Goal: Obtain resource: Download file/media

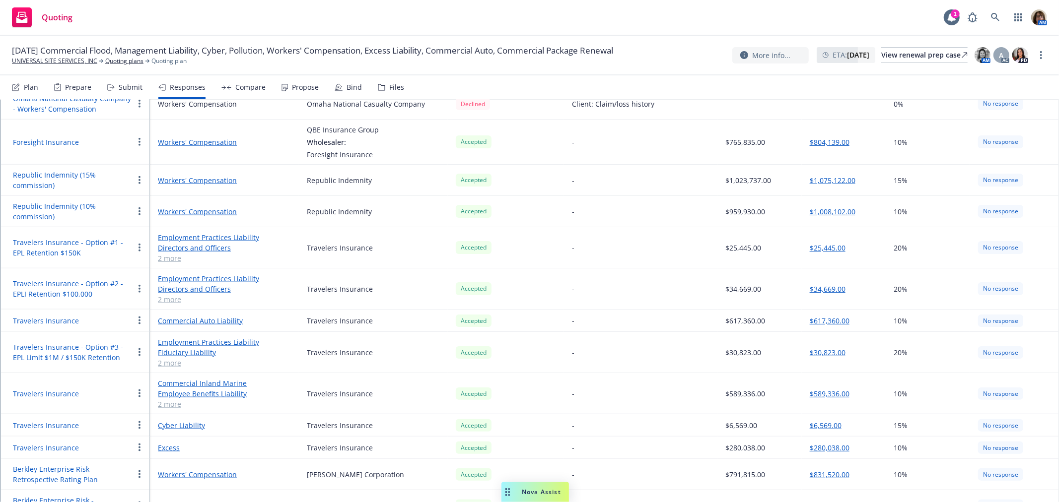
scroll to position [993, 0]
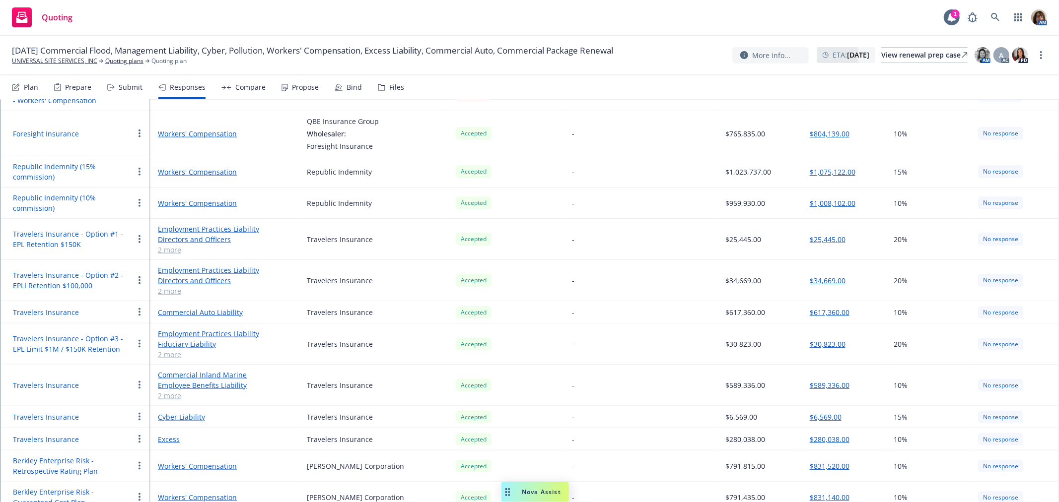
click at [173, 391] on link "2 more" at bounding box center [224, 396] width 133 height 10
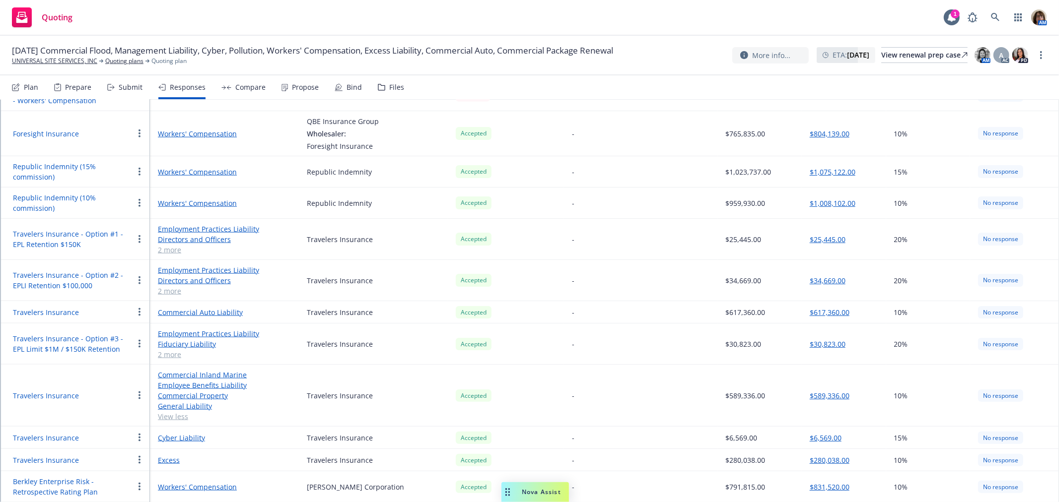
click at [195, 391] on link "Commercial Property" at bounding box center [224, 396] width 133 height 10
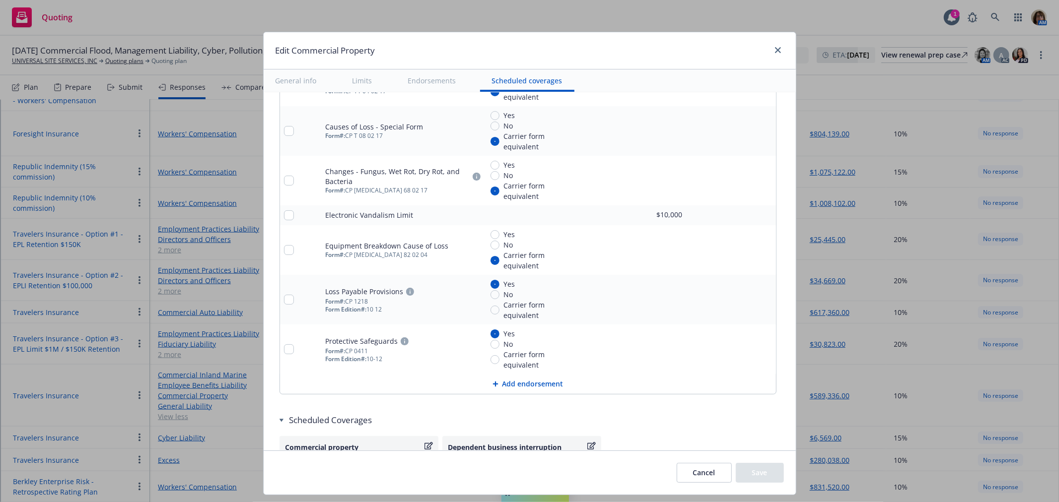
scroll to position [3479, 0]
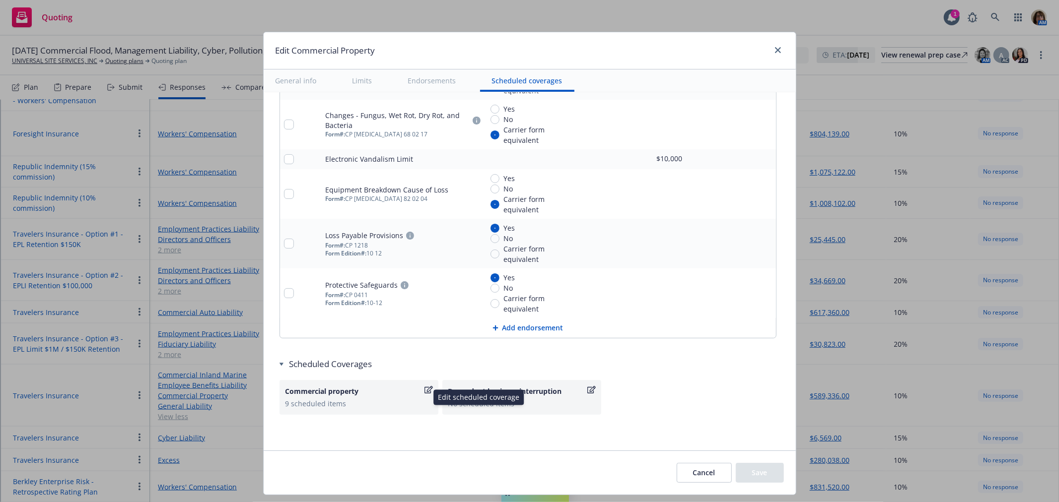
click at [424, 389] on icon "button" at bounding box center [428, 389] width 8 height 7
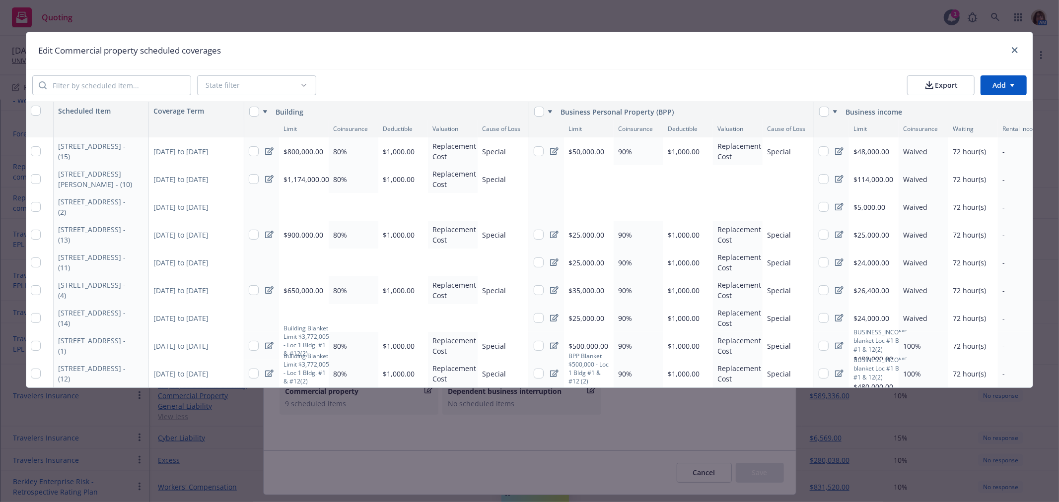
click at [948, 86] on button "Export" at bounding box center [940, 85] width 67 height 20
click at [1017, 48] on icon "close" at bounding box center [1014, 50] width 6 height 6
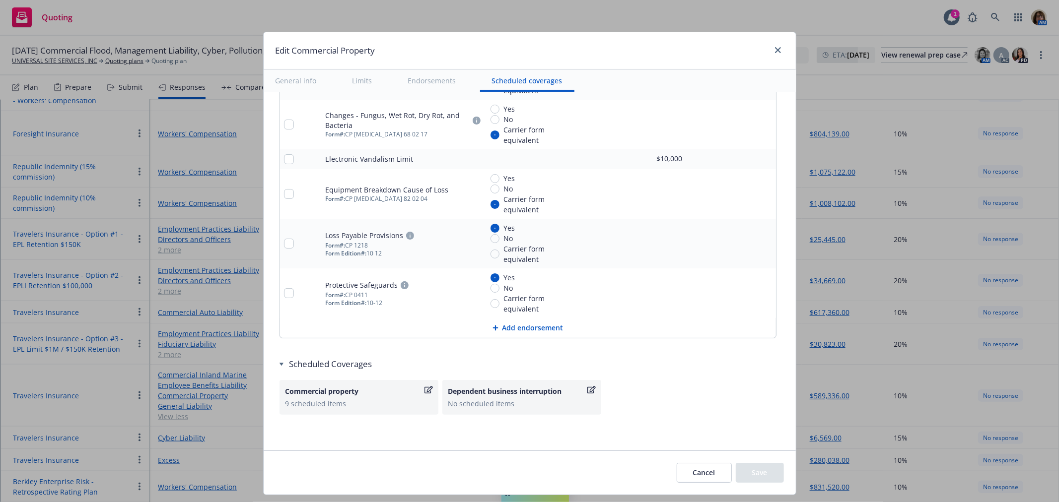
click at [692, 466] on button "Cancel" at bounding box center [703, 473] width 55 height 20
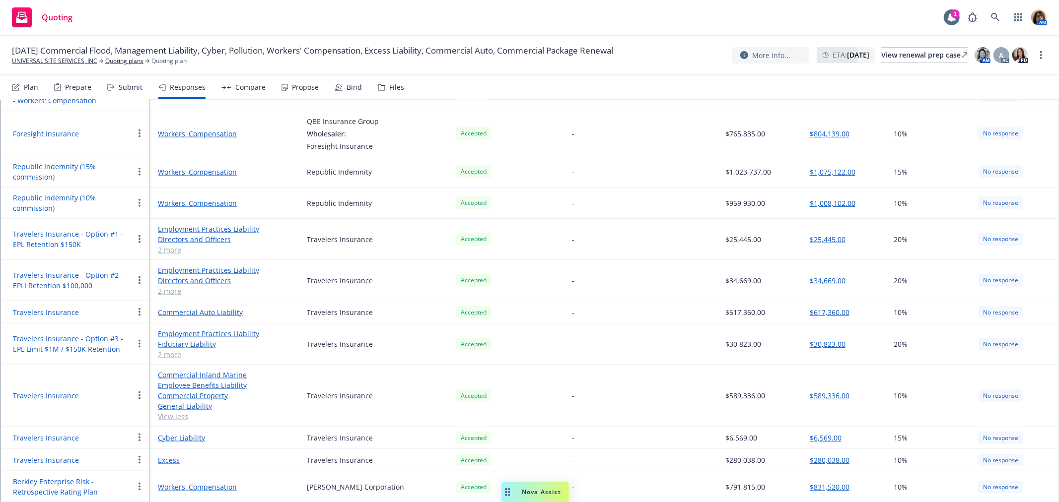
click at [175, 401] on link "General Liability" at bounding box center [224, 406] width 133 height 10
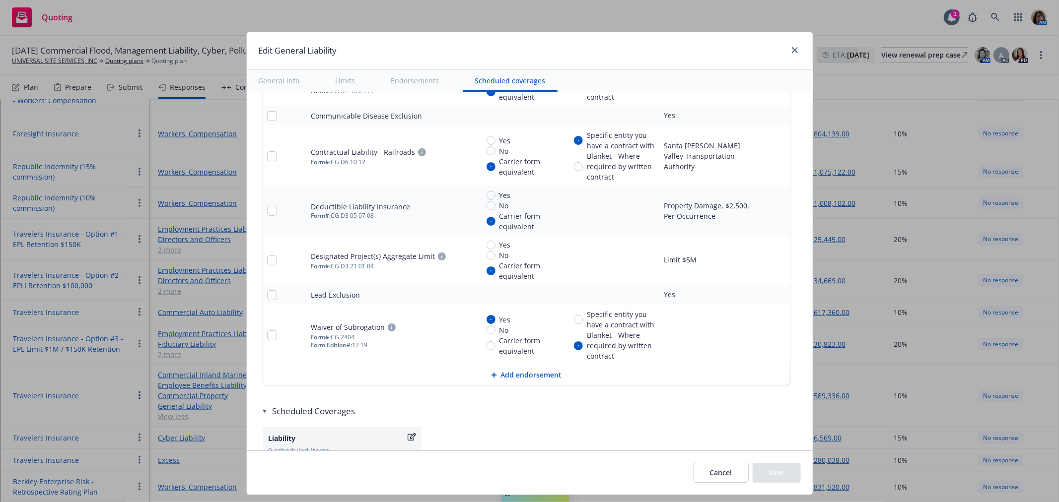
scroll to position [1868, 0]
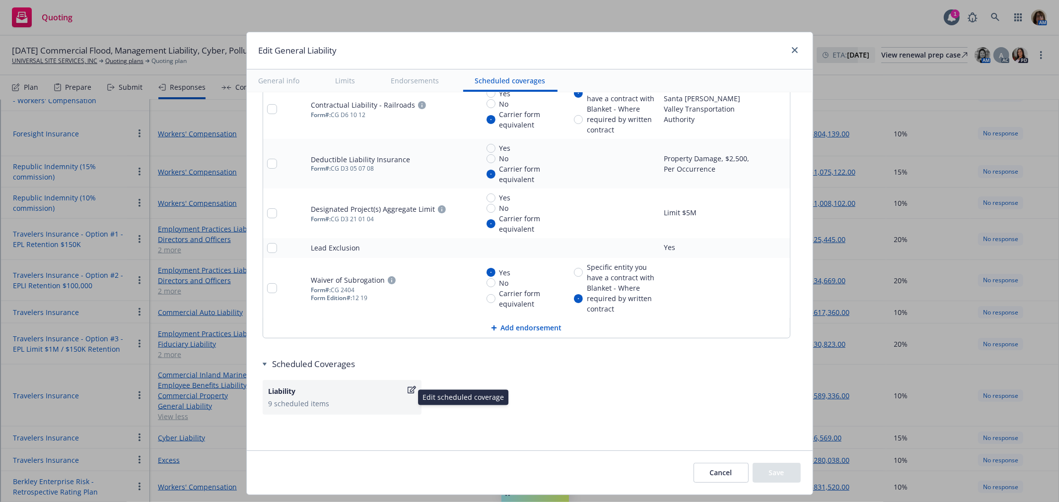
click at [407, 390] on icon "button" at bounding box center [411, 390] width 8 height 8
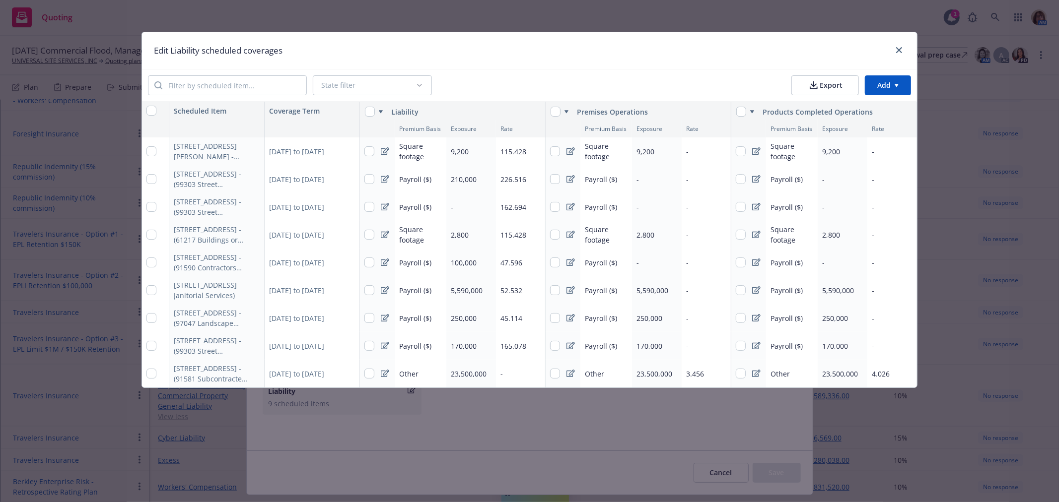
click at [828, 84] on button "Export" at bounding box center [824, 85] width 67 height 20
click at [900, 49] on icon "close" at bounding box center [899, 50] width 6 height 6
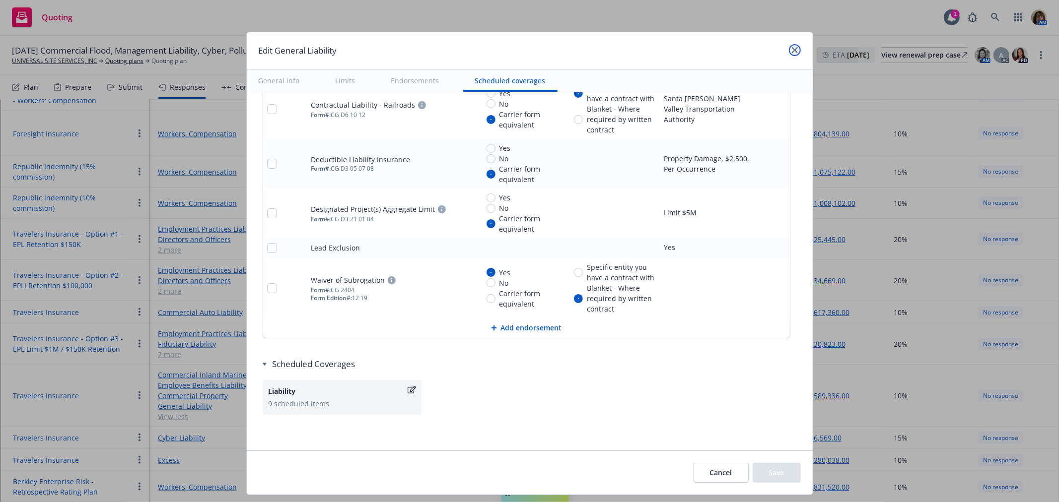
click at [792, 49] on icon "close" at bounding box center [795, 50] width 6 height 6
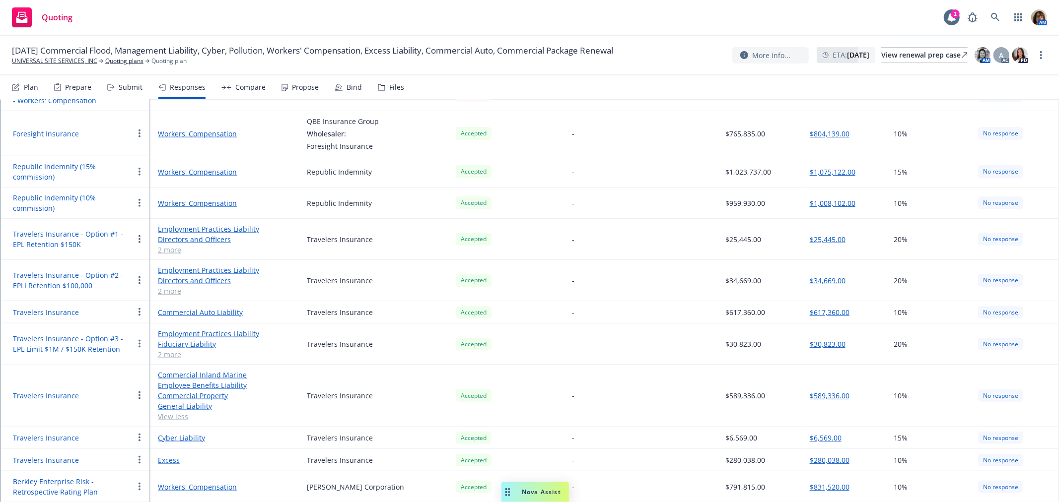
click at [199, 370] on link "Commercial Inland Marine" at bounding box center [224, 375] width 133 height 10
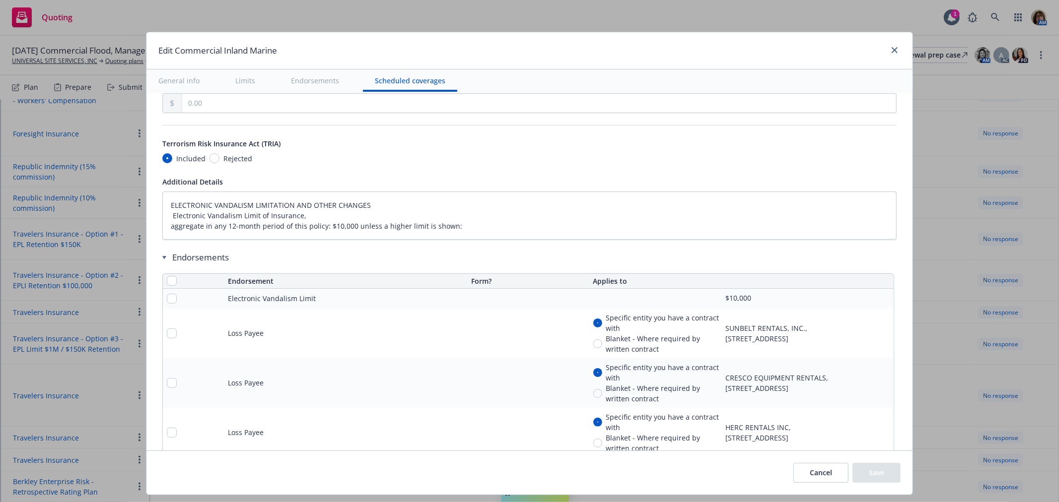
scroll to position [2602, 0]
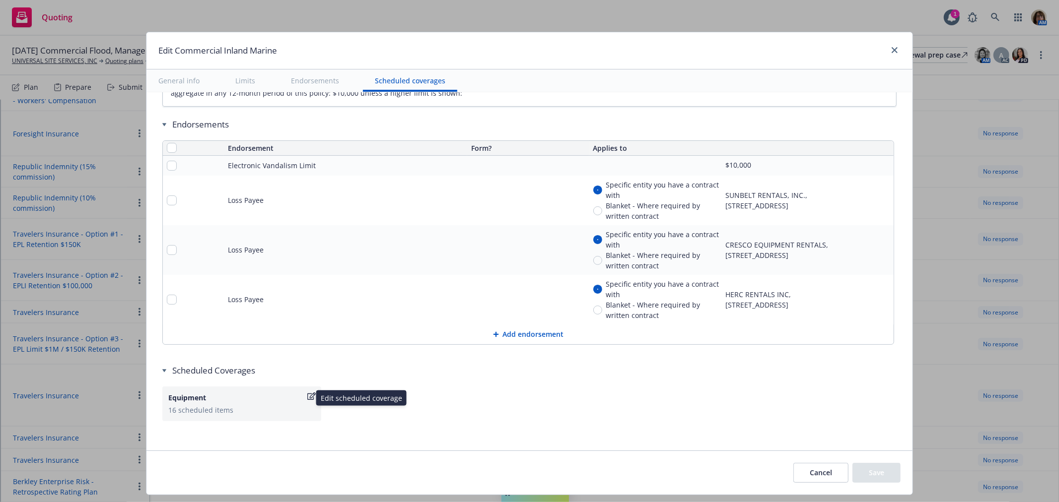
click at [307, 393] on icon "button" at bounding box center [311, 396] width 8 height 7
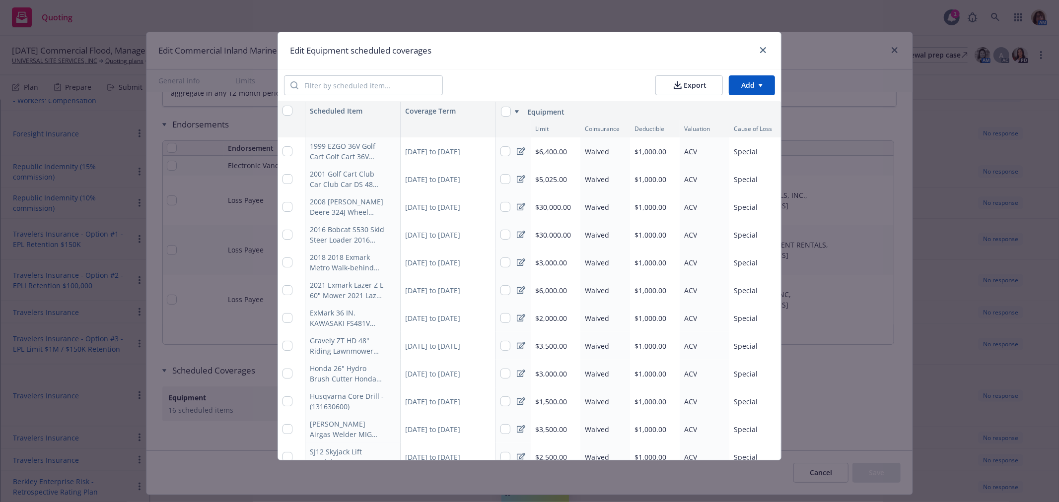
click at [702, 83] on button "Export" at bounding box center [688, 85] width 67 height 20
type textarea "x"
click at [766, 48] on icon "close" at bounding box center [763, 50] width 6 height 6
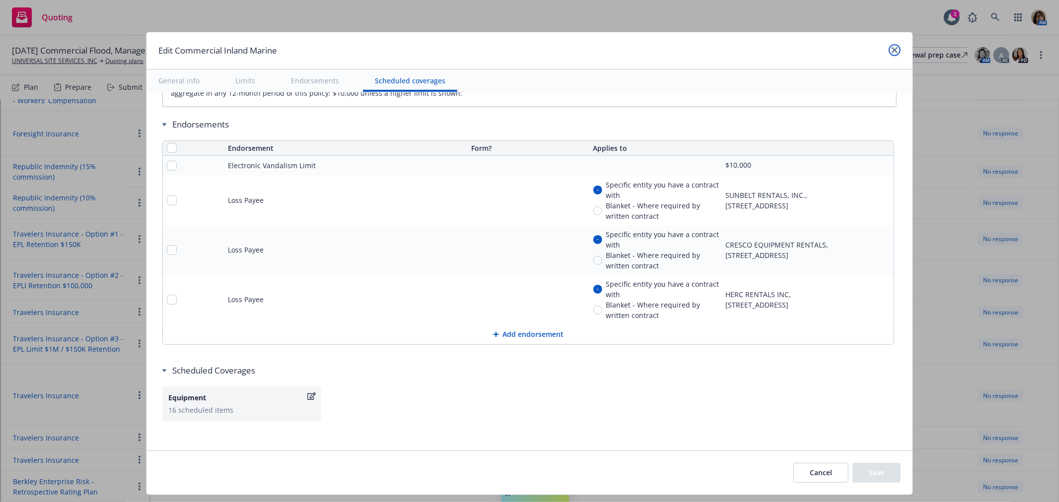
click at [892, 48] on icon "close" at bounding box center [894, 50] width 6 height 6
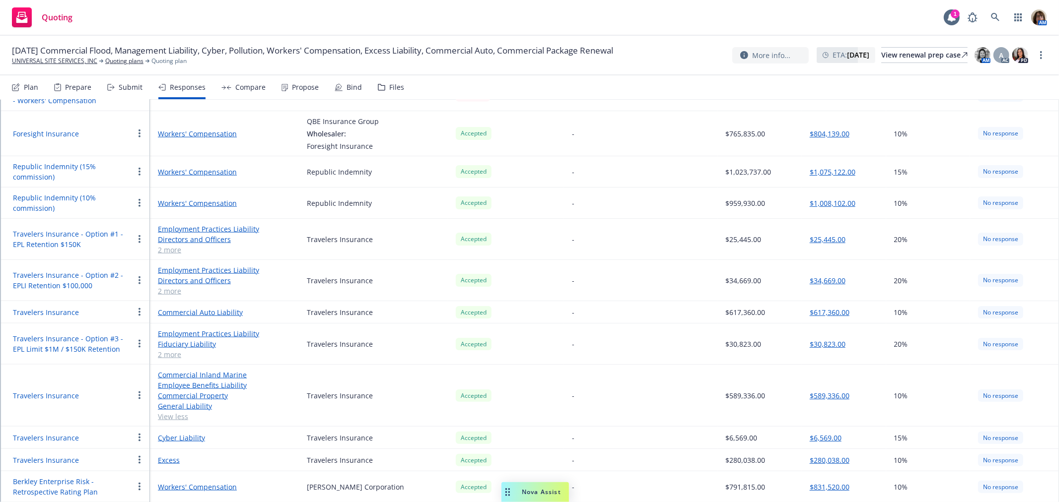
click at [251, 87] on div "Compare" at bounding box center [250, 87] width 30 height 8
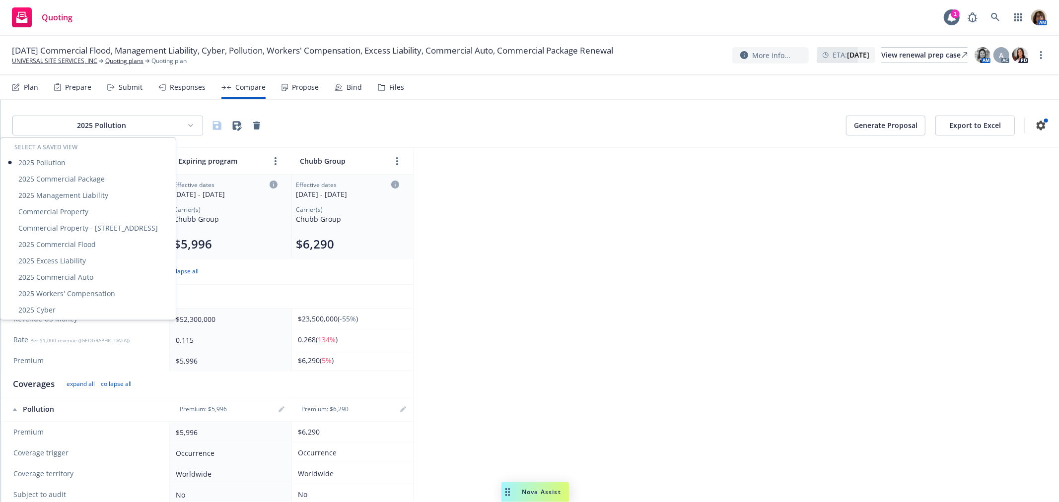
click at [186, 126] on html "Quoting 1 AM 10/01/25 Commercial Flood, Management Liability, Cyber, Pollution,…" at bounding box center [529, 251] width 1059 height 502
click at [69, 197] on div "2025 Management Liability" at bounding box center [87, 195] width 171 height 16
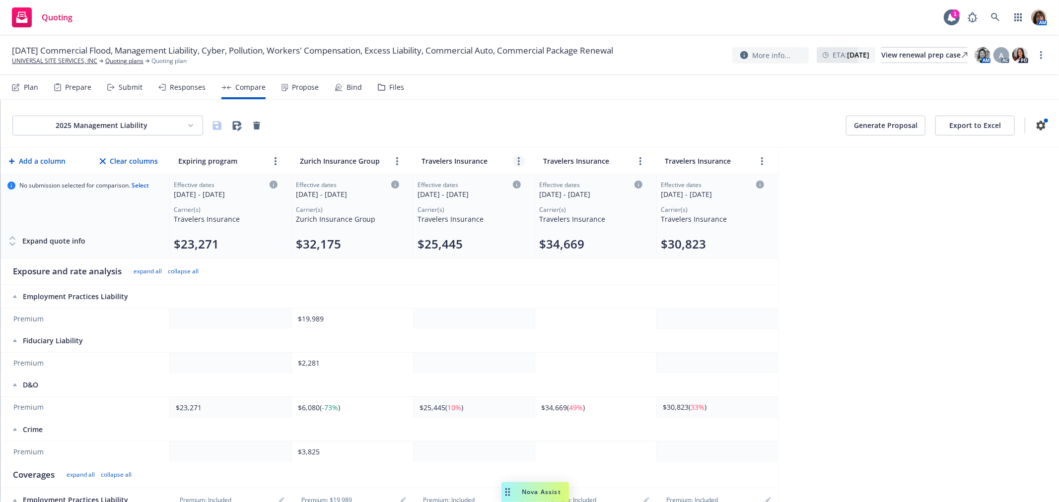
click at [518, 161] on circle "more" at bounding box center [519, 161] width 2 height 2
click at [476, 182] on icon "chevronLeft" at bounding box center [479, 184] width 6 height 6
click at [368, 164] on input "Travelers Insurance" at bounding box center [342, 161] width 90 height 14
click at [368, 160] on input "Travelers Insurance" at bounding box center [342, 161] width 90 height 14
type input "Travelers Insurance - Incomuent"
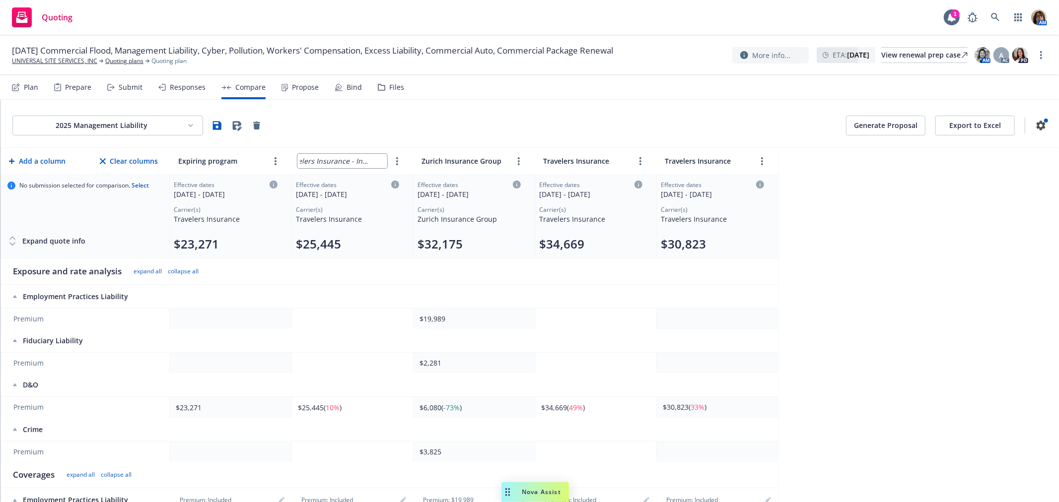
scroll to position [0, 19]
click at [598, 162] on input "Travelers Insurance" at bounding box center [585, 161] width 90 height 14
click at [609, 160] on input "Travelers Insurance" at bounding box center [585, 161] width 90 height 14
type input "Travelers Insurance - Opt #2"
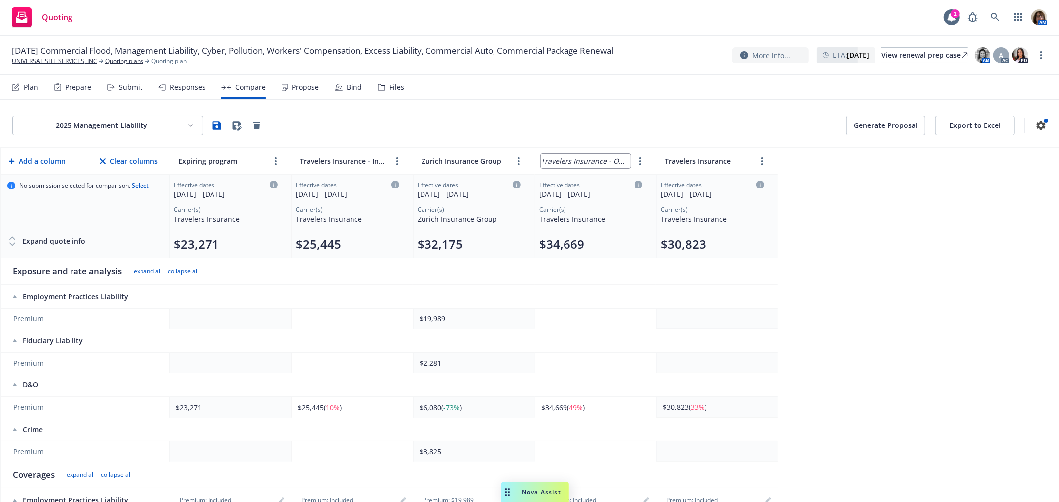
scroll to position [0, 6]
click at [713, 166] on input "Travelers Insurance" at bounding box center [707, 161] width 90 height 14
click at [730, 159] on input "Travelers Insurance" at bounding box center [707, 161] width 90 height 14
type input "Travelers Insurance - Option #3"
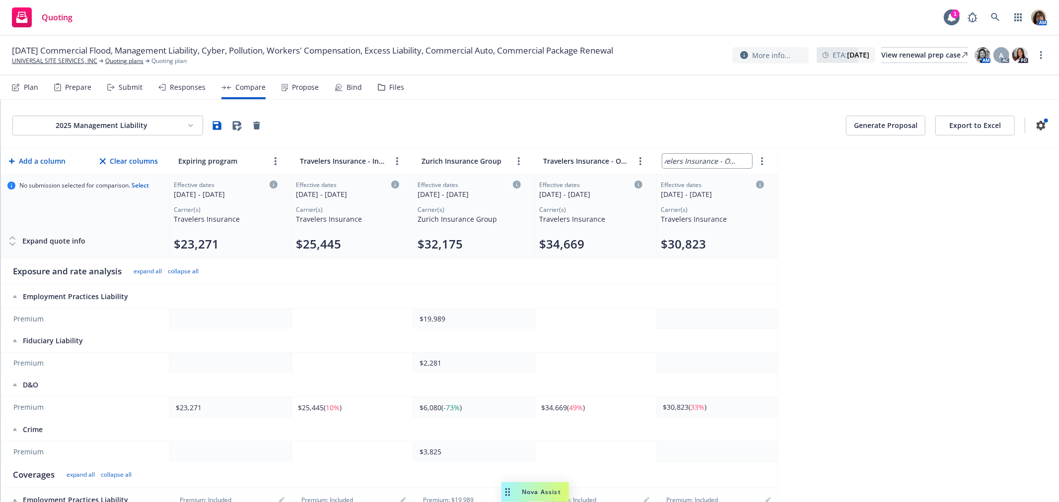
scroll to position [0, 17]
click at [364, 162] on input "Travelers Insurance - Incomuent" at bounding box center [342, 161] width 90 height 14
drag, startPoint x: 370, startPoint y: 161, endPoint x: 435, endPoint y: 161, distance: 64.5
click at [435, 161] on tr "Add a column Clear columns Expiring program Travelers Insurance - Incomuent Zur…" at bounding box center [389, 161] width 777 height 27
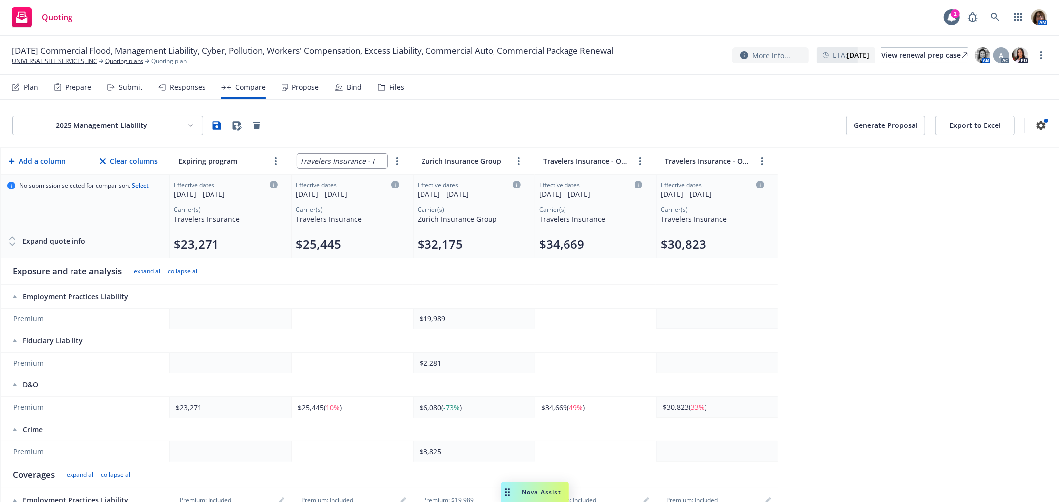
scroll to position [0, 0]
type input "Travelers Insurance - Opotion #1"
click at [514, 308] on th at bounding box center [474, 297] width 122 height 24
click at [520, 161] on link "more" at bounding box center [519, 161] width 12 height 12
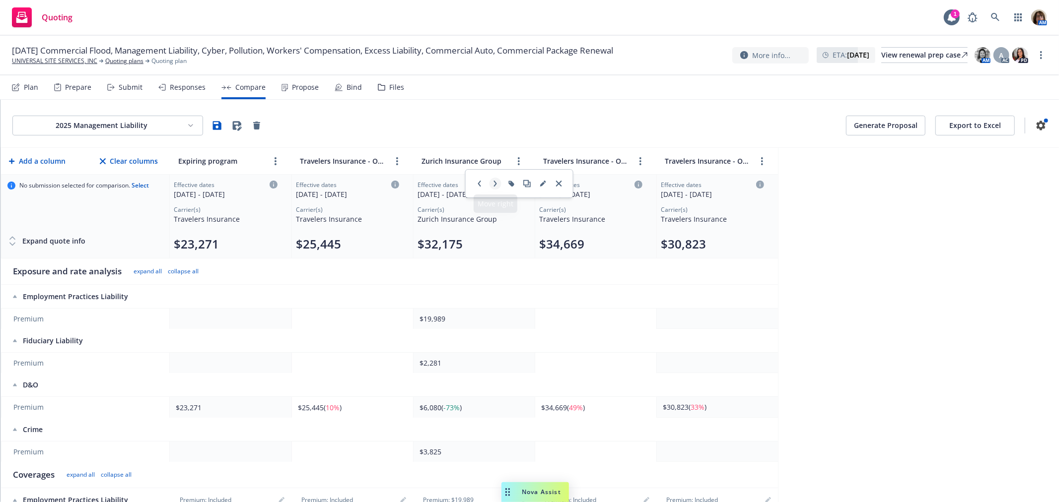
click at [495, 183] on icon "chevronRight" at bounding box center [495, 184] width 3 height 6
click at [518, 159] on icon "more" at bounding box center [519, 161] width 2 height 8
click at [497, 185] on icon "chevronRight" at bounding box center [495, 184] width 6 height 6
click at [518, 162] on icon "more" at bounding box center [519, 161] width 2 height 8
click at [497, 185] on icon "chevronRight" at bounding box center [495, 184] width 6 height 6
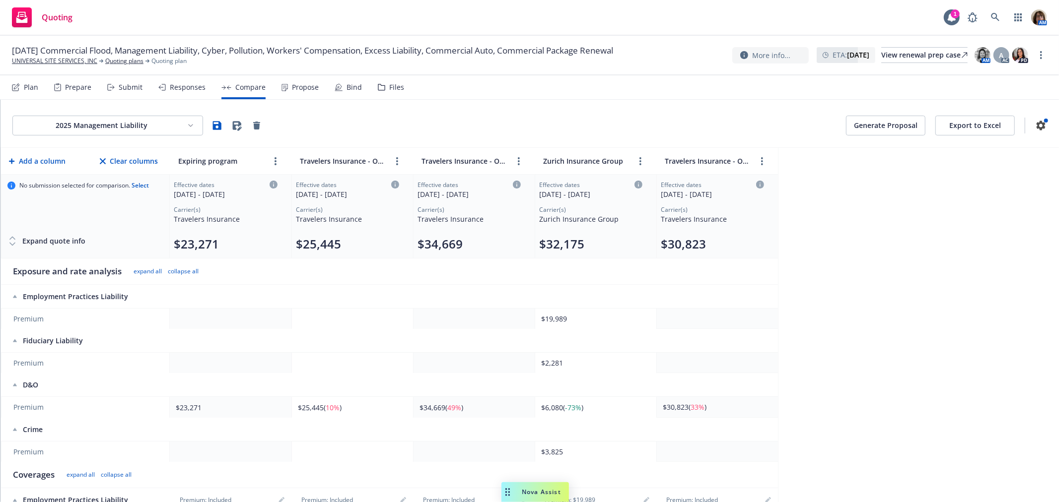
click at [866, 259] on div "2025 Management Liability Generate Proposal Export to Excel Add a column Clear …" at bounding box center [529, 301] width 1058 height 402
click at [764, 159] on link "more" at bounding box center [762, 161] width 12 height 12
click at [727, 182] on icon "chevronLeft" at bounding box center [730, 184] width 6 height 6
click at [961, 125] on button "Export to Excel" at bounding box center [974, 126] width 79 height 20
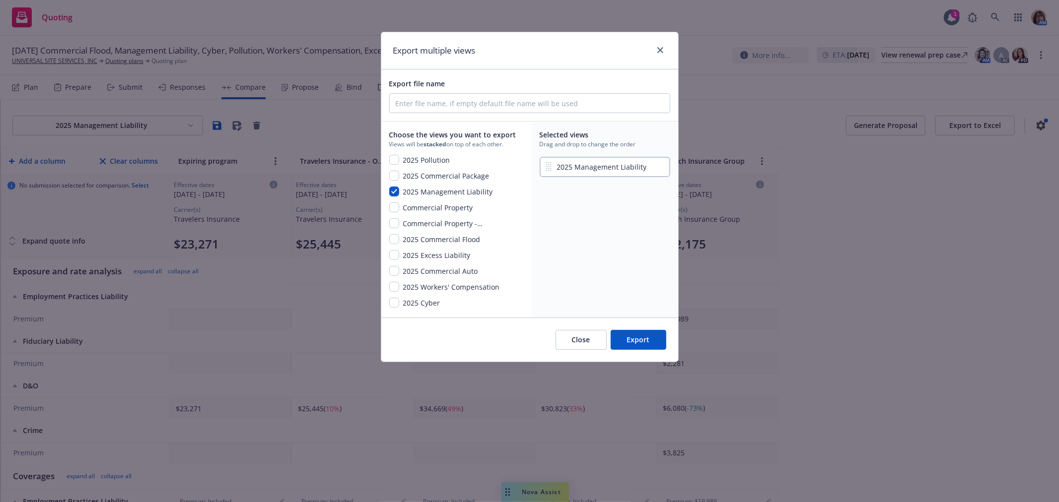
click at [641, 341] on button "Export" at bounding box center [638, 340] width 56 height 20
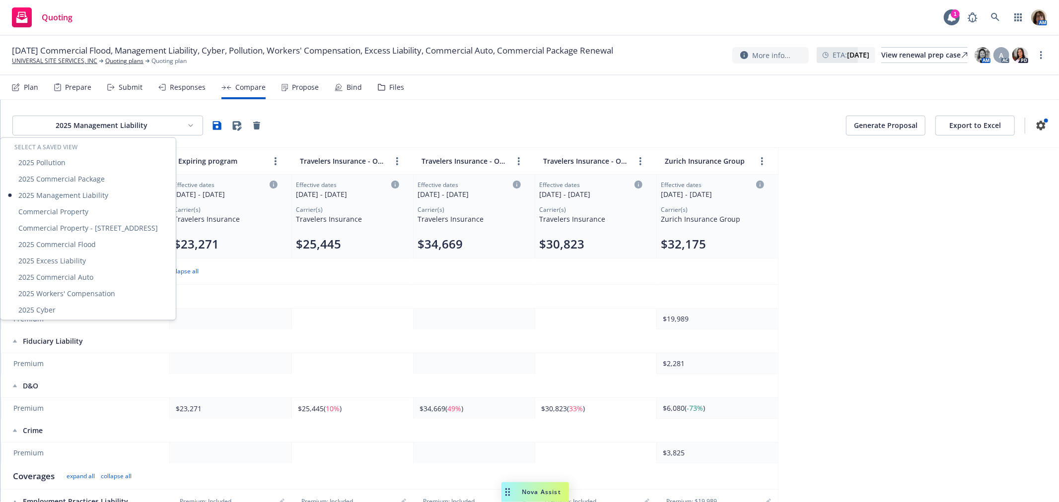
click at [187, 124] on html "Quoting 1 AM 10/01/25 Commercial Flood, Management Liability, Cyber, Pollution,…" at bounding box center [529, 251] width 1059 height 502
click at [51, 309] on div "2025 Cyber" at bounding box center [87, 310] width 171 height 16
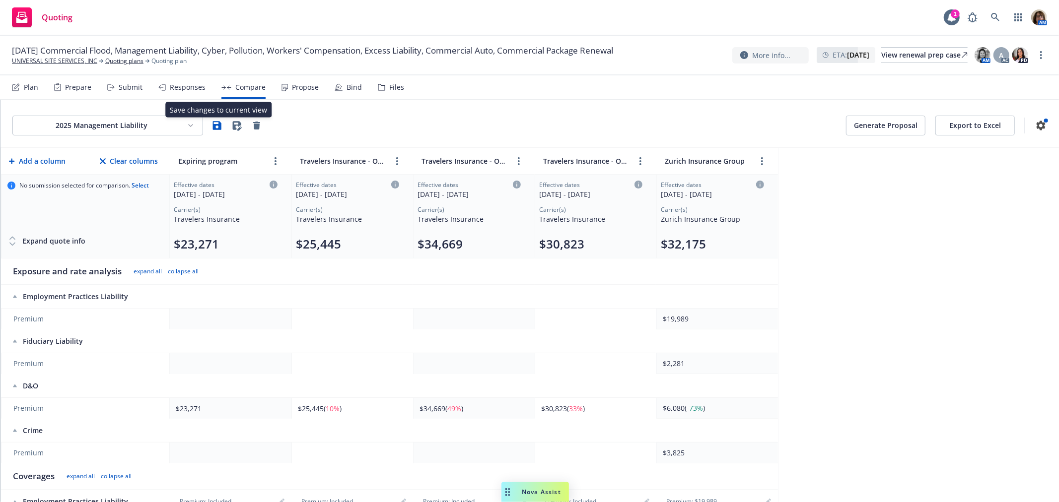
click at [215, 121] on icon "button" at bounding box center [217, 126] width 12 height 12
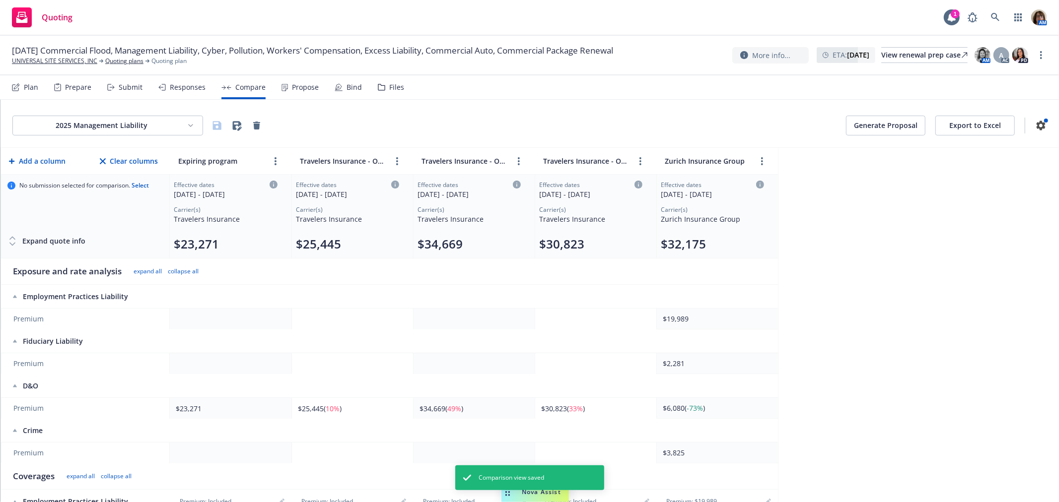
click at [193, 123] on html "Quoting 1 AM 10/01/25 Commercial Flood, Management Liability, Cyber, Pollution,…" at bounding box center [529, 251] width 1059 height 502
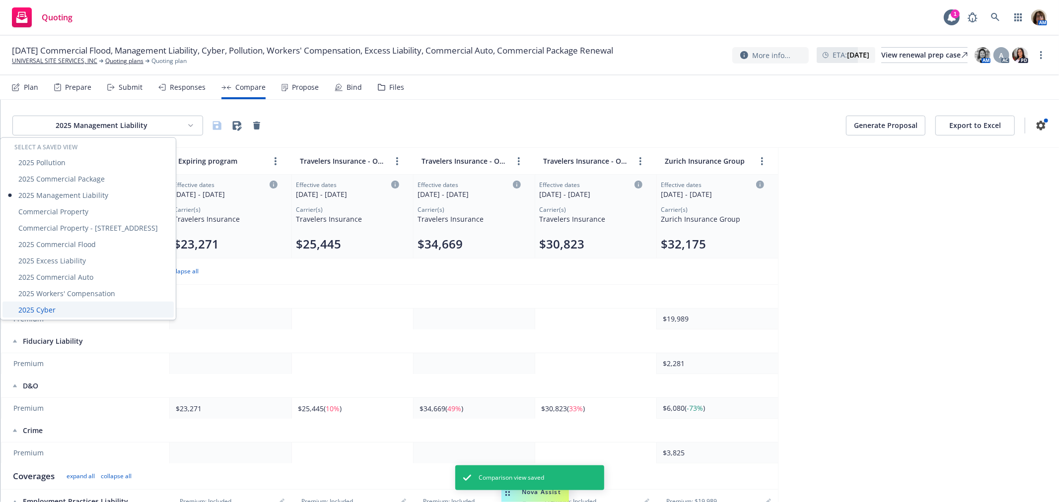
click at [37, 311] on div "2025 Cyber" at bounding box center [87, 310] width 171 height 16
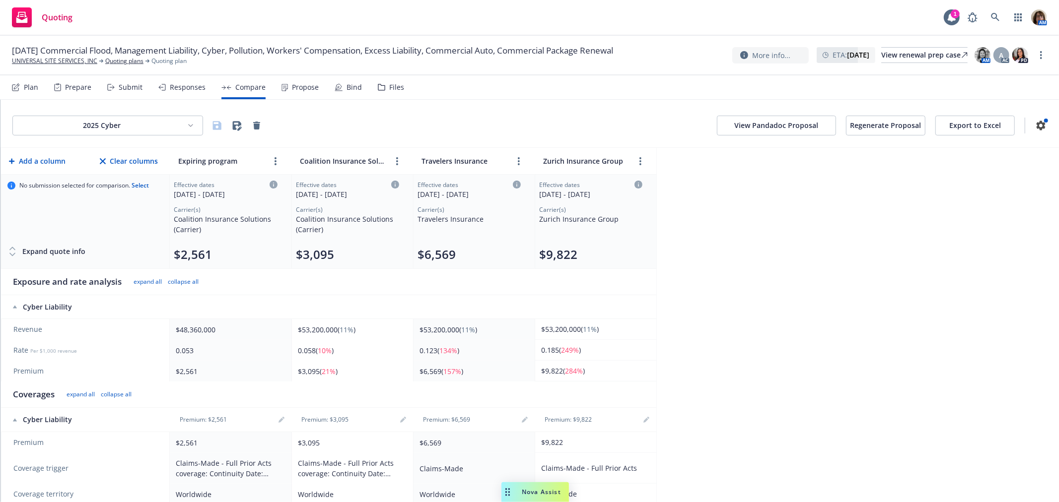
click at [956, 125] on button "Export to Excel" at bounding box center [974, 126] width 79 height 20
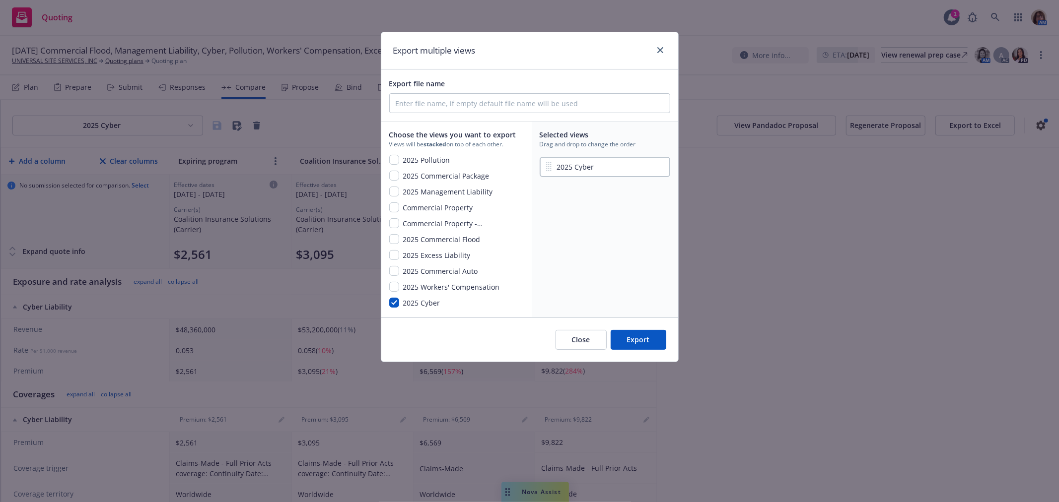
click at [637, 339] on button "Export" at bounding box center [638, 340] width 56 height 20
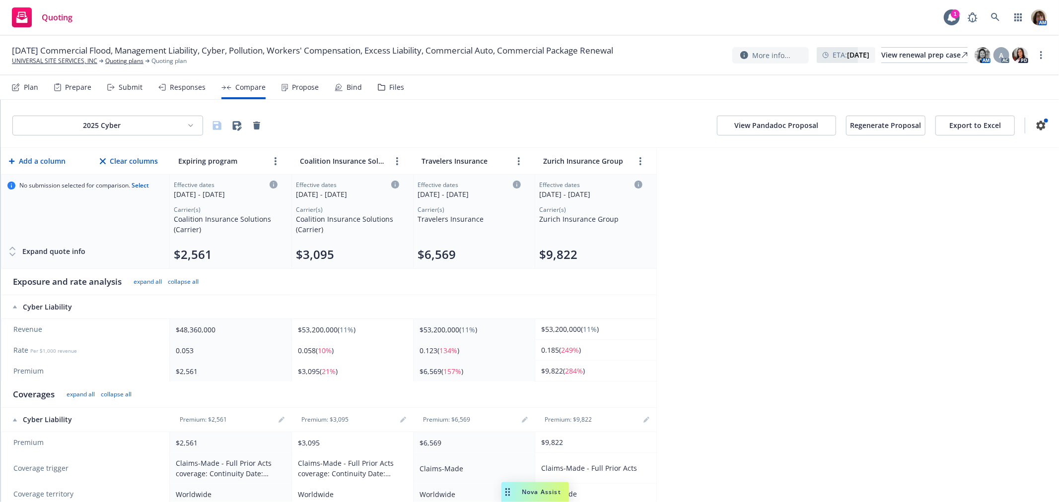
click at [189, 124] on html "Quoting 1 AM 10/01/25 Commercial Flood, Management Liability, Cyber, Pollution,…" at bounding box center [529, 251] width 1059 height 502
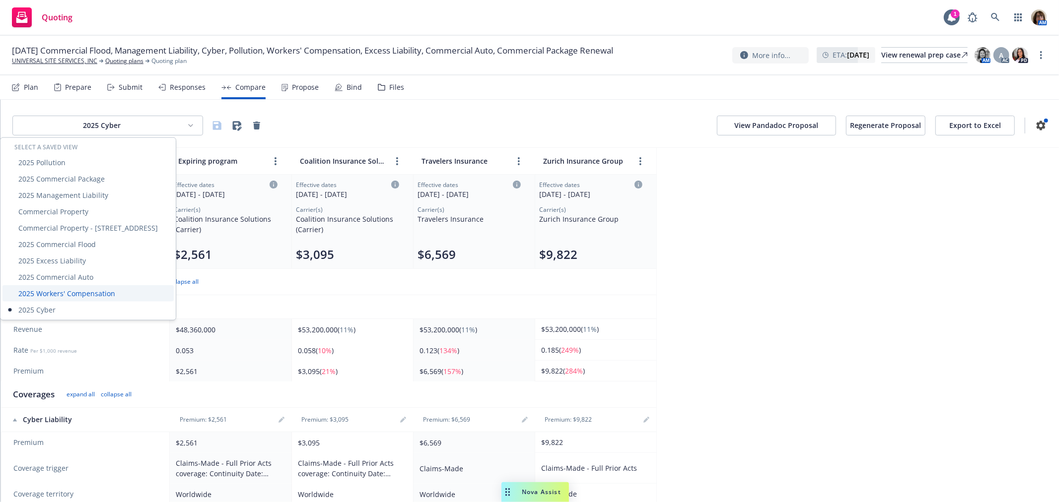
click at [61, 291] on div "2025 Workers' Compensation" at bounding box center [87, 293] width 171 height 16
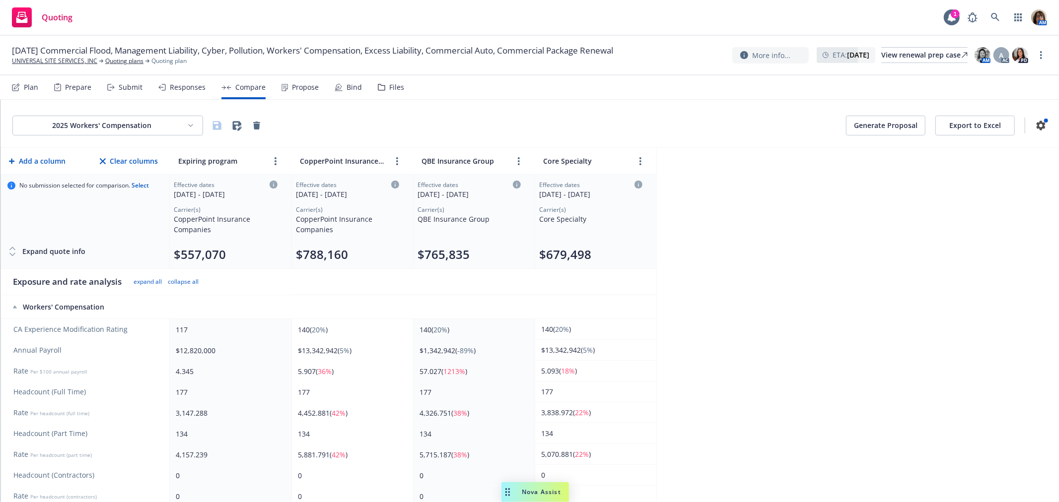
click at [963, 126] on button "Export to Excel" at bounding box center [974, 126] width 79 height 20
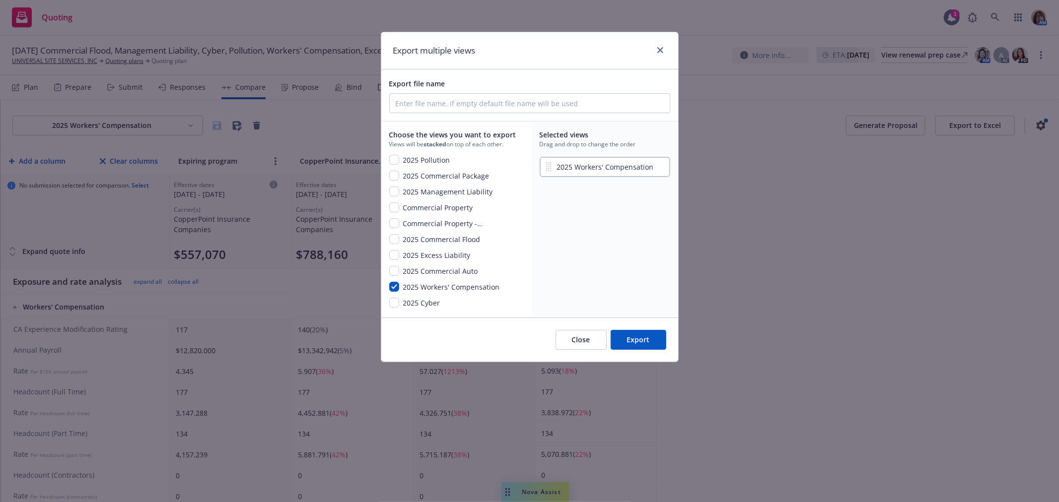
click at [636, 333] on button "Export" at bounding box center [638, 340] width 56 height 20
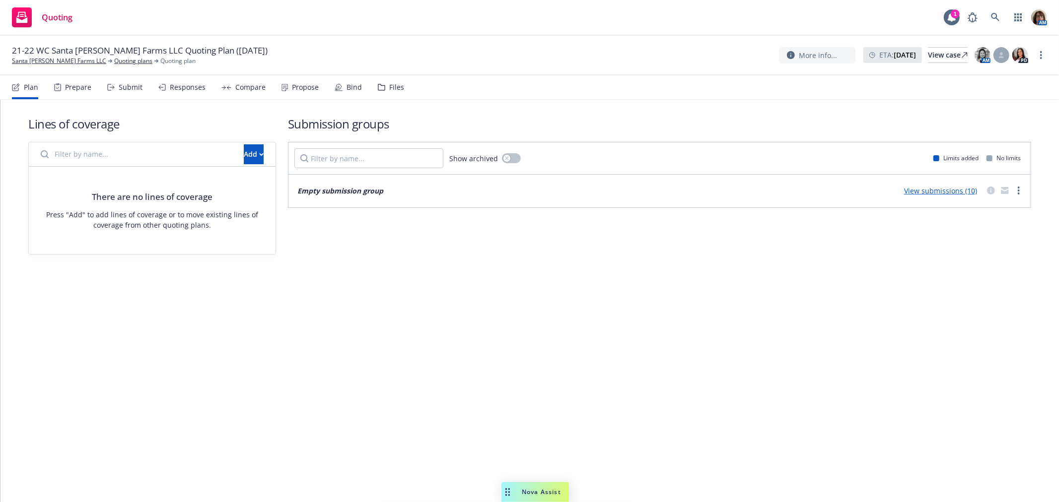
click at [389, 88] on div "Files" at bounding box center [396, 87] width 15 height 8
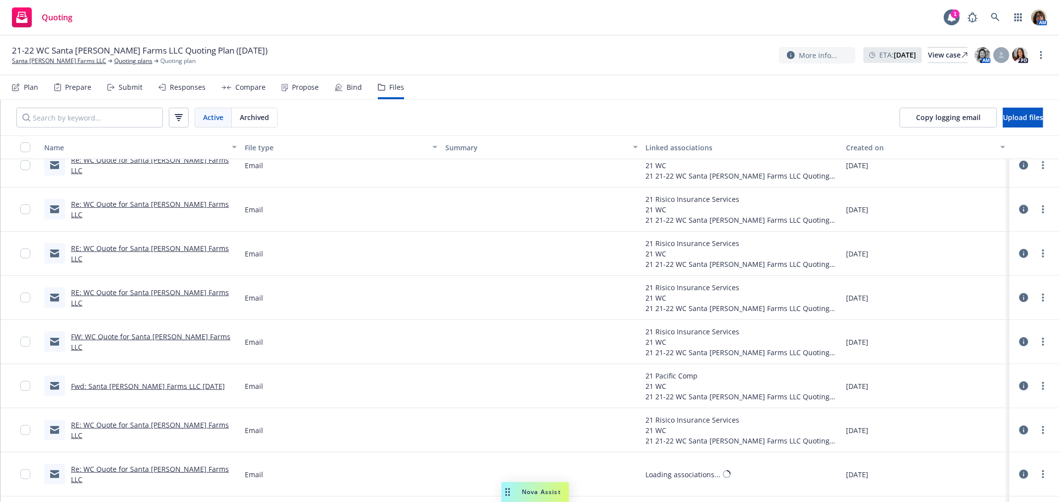
scroll to position [606, 0]
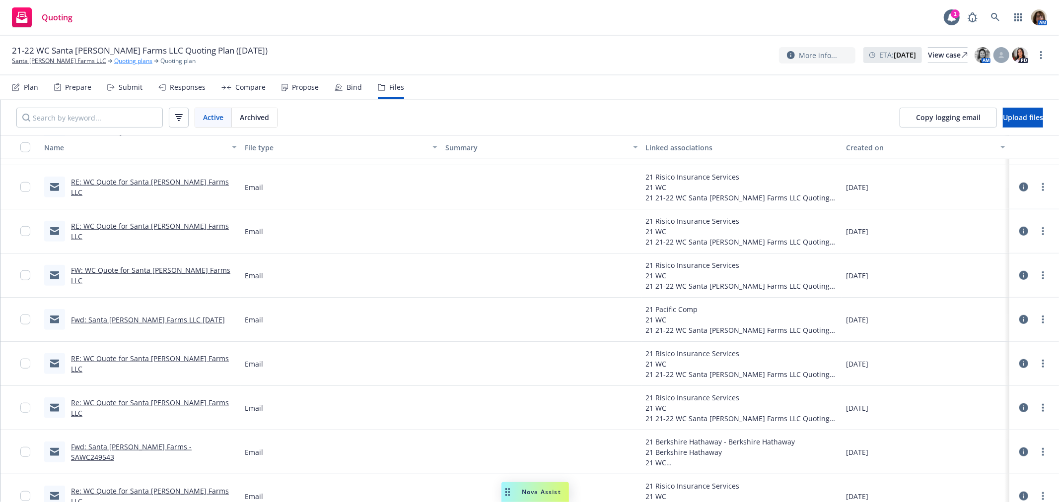
click at [115, 60] on link "Quoting plans" at bounding box center [133, 61] width 38 height 9
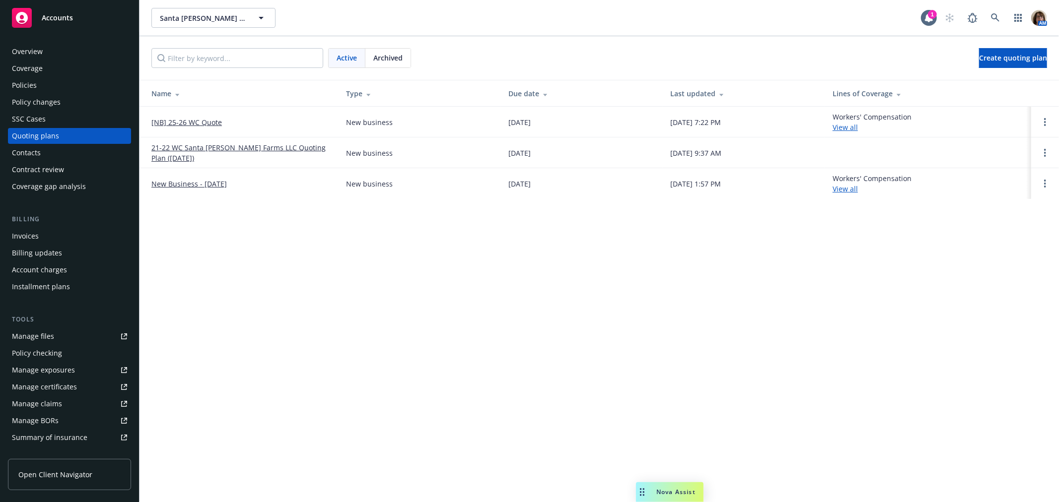
click at [205, 122] on link "[NB] 25-26 WC Quote" at bounding box center [186, 122] width 70 height 10
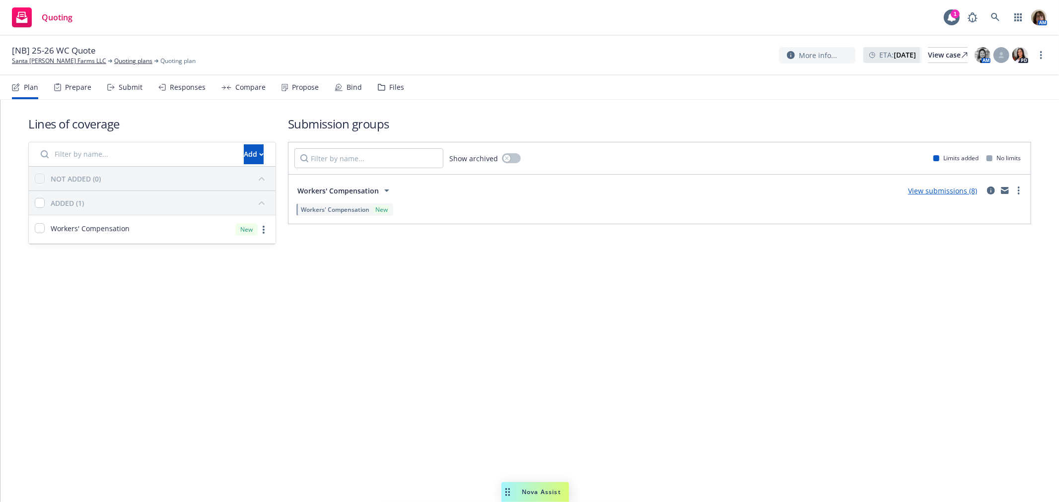
click at [391, 86] on div "Files" at bounding box center [396, 87] width 15 height 8
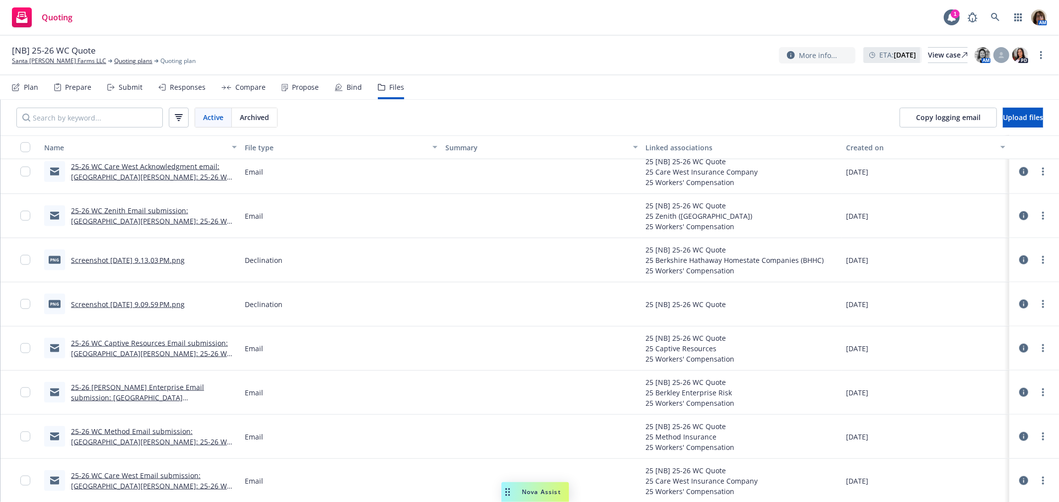
scroll to position [1015, 0]
click at [137, 302] on link "Screenshot [DATE] 9.09.59 PM.png" at bounding box center [128, 303] width 114 height 9
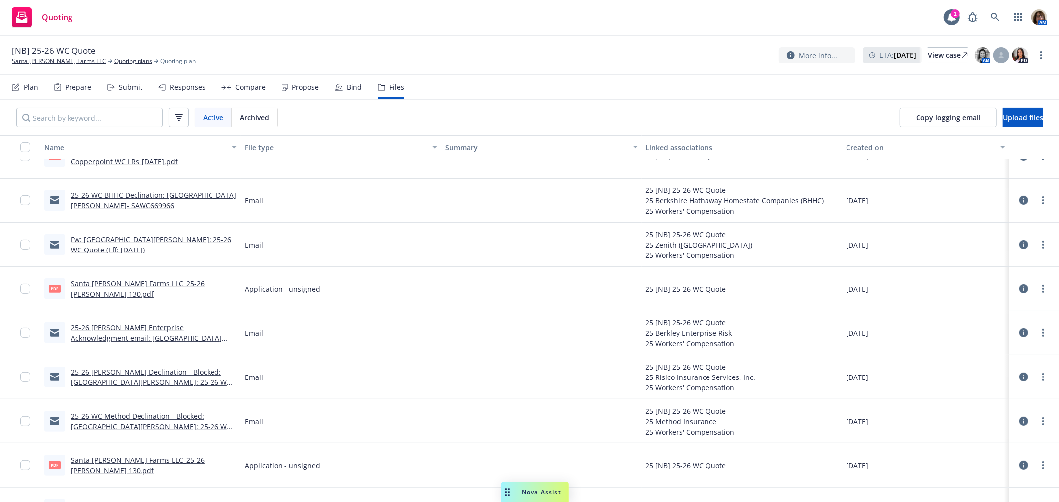
scroll to position [189, 0]
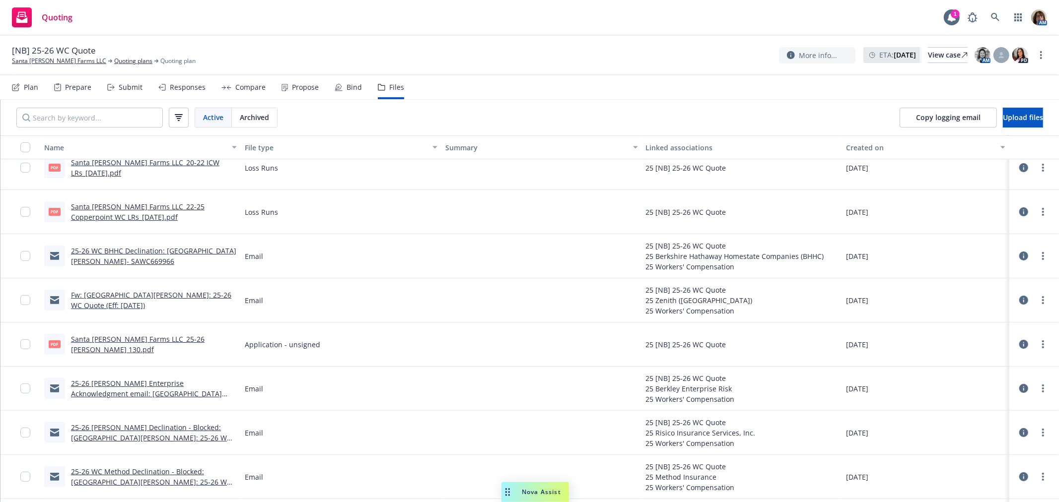
click at [123, 294] on link "Fw: [GEOGRAPHIC_DATA][PERSON_NAME]: 25-26 WC Quote (Eff: [DATE])" at bounding box center [151, 300] width 160 height 20
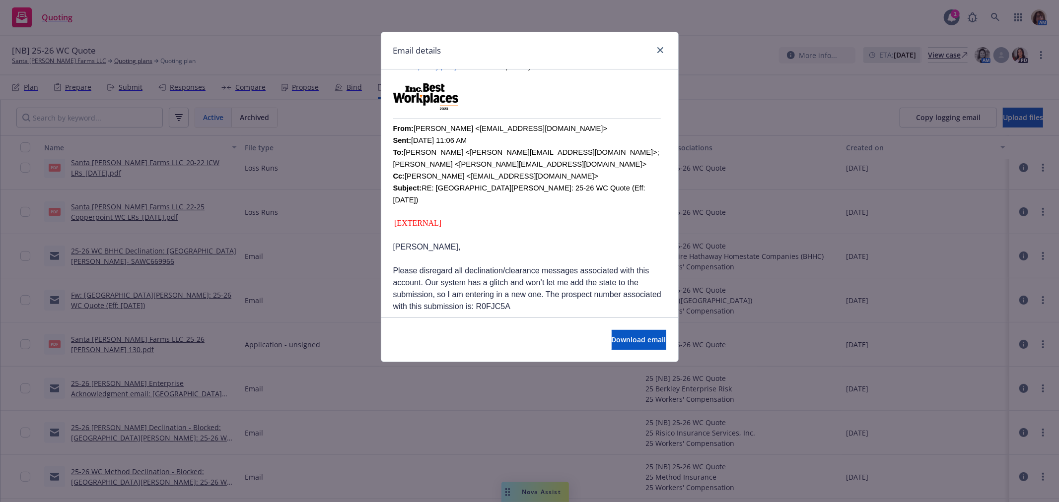
scroll to position [331, 0]
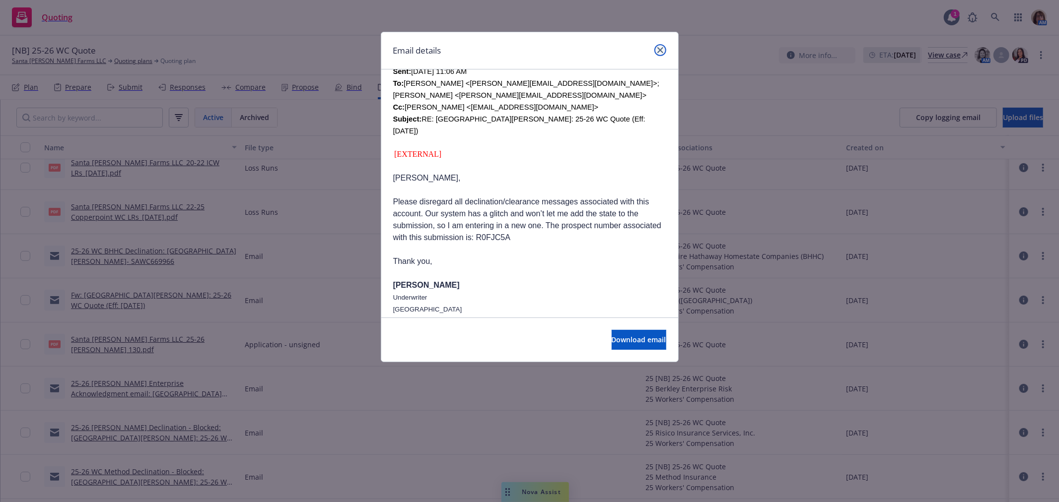
click at [661, 51] on icon "close" at bounding box center [660, 50] width 6 height 6
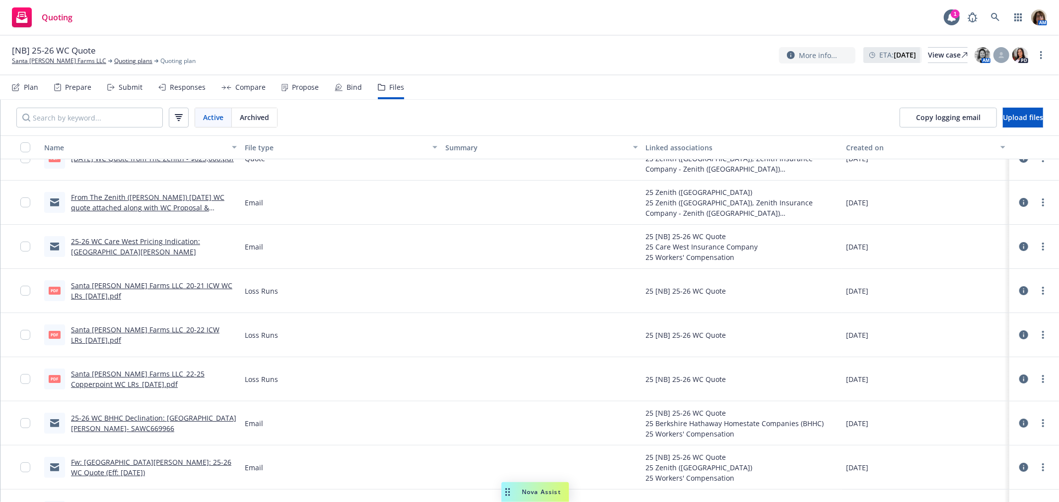
scroll to position [0, 0]
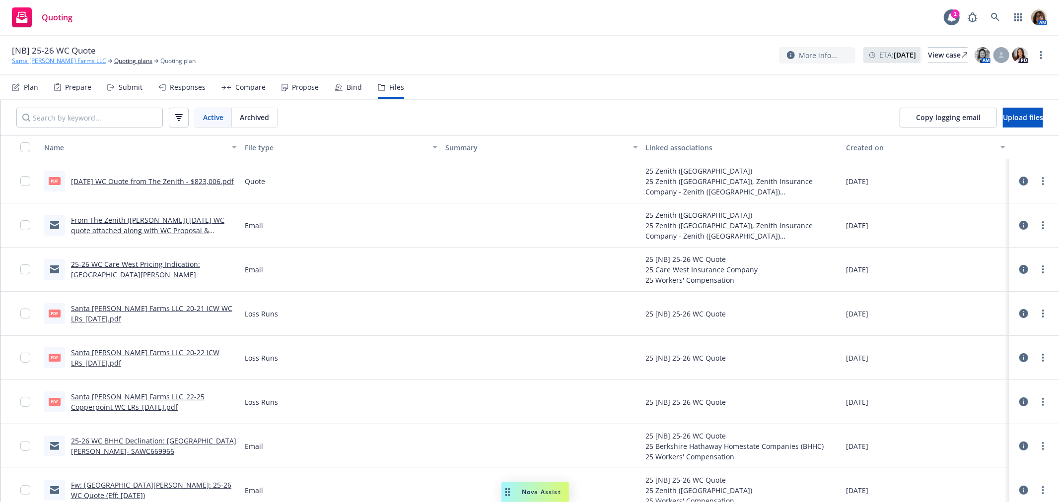
click at [50, 60] on link "Santa [PERSON_NAME] Farms LLC" at bounding box center [59, 61] width 94 height 9
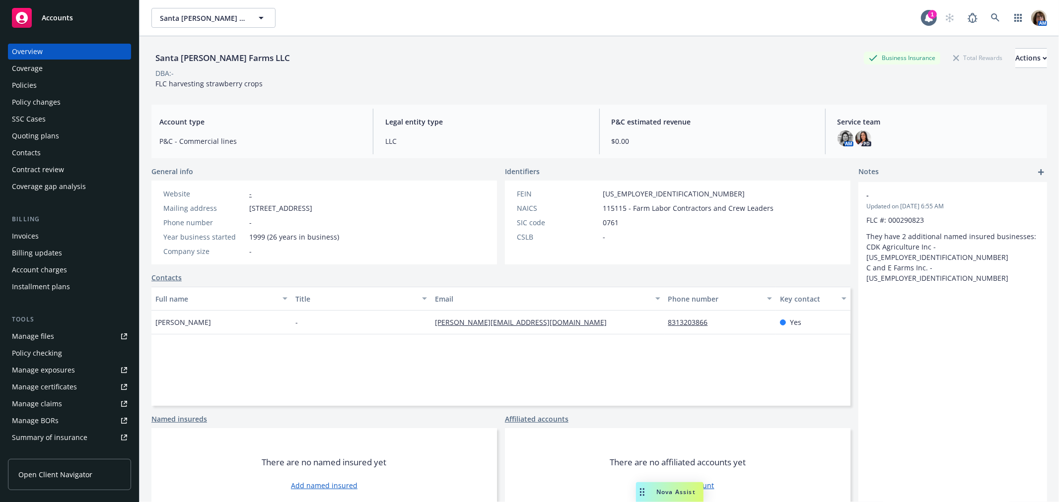
click at [32, 338] on div "Manage files" at bounding box center [33, 337] width 42 height 16
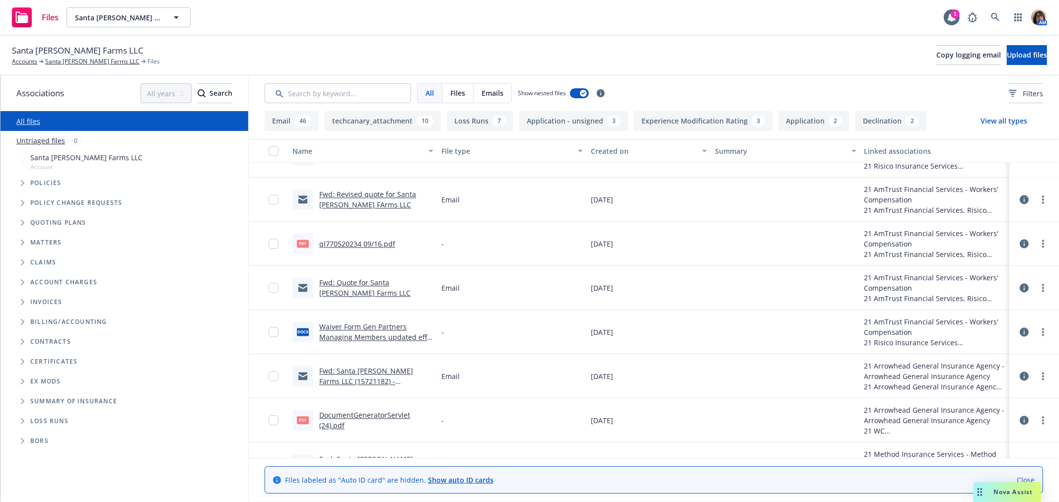
scroll to position [1757, 0]
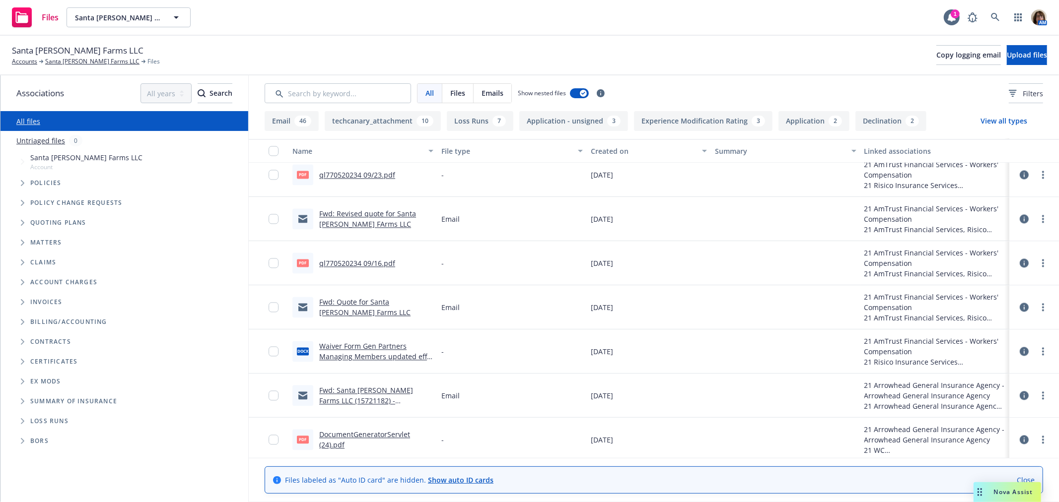
click at [343, 262] on link "ql770520234 09/16.pdf" at bounding box center [357, 263] width 76 height 9
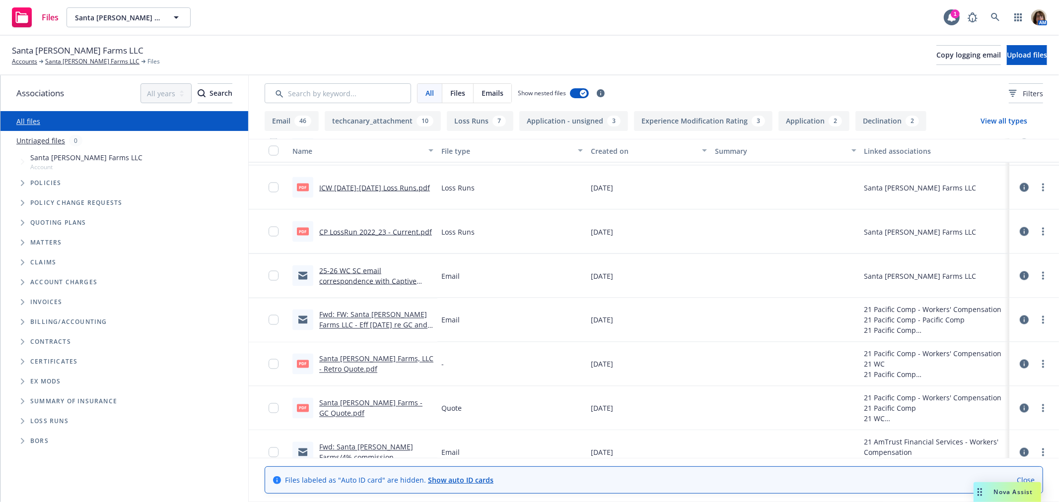
scroll to position [1426, 0]
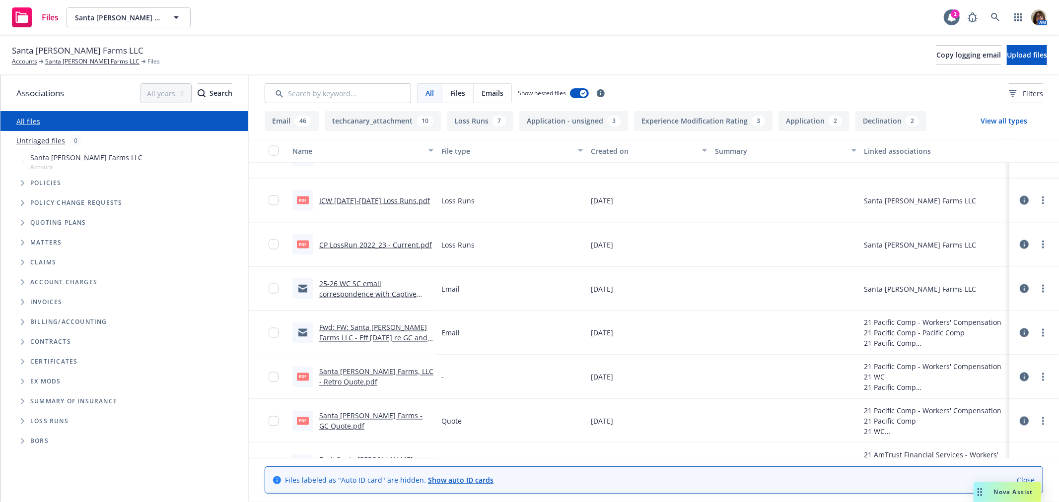
click at [343, 283] on link "25-26 WC SC email correspondence with Captive Resources: Farm Labor Contracting…" at bounding box center [367, 299] width 97 height 41
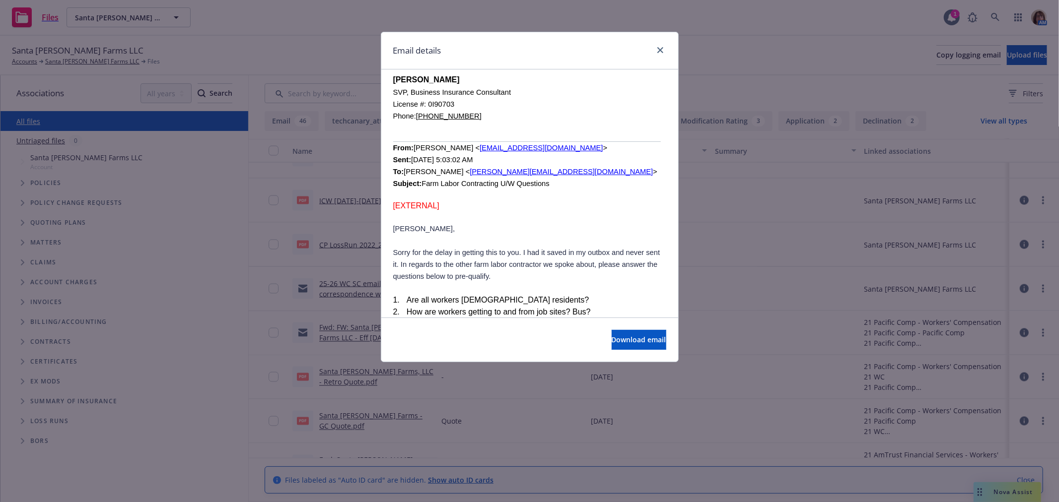
scroll to position [1073, 0]
click at [663, 47] on link "close" at bounding box center [660, 50] width 12 height 12
